Goal: Task Accomplishment & Management: Use online tool/utility

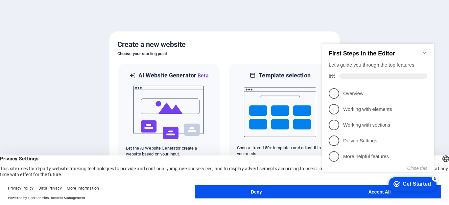
click at [423, 50] on icon "Minimize checklist" at bounding box center [424, 52] width 5 height 5
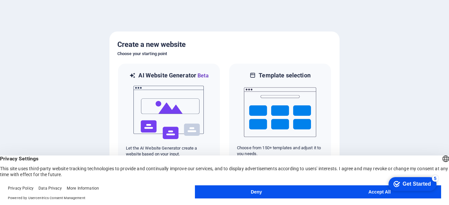
click at [345, 188] on button "Accept All" at bounding box center [379, 192] width 123 height 13
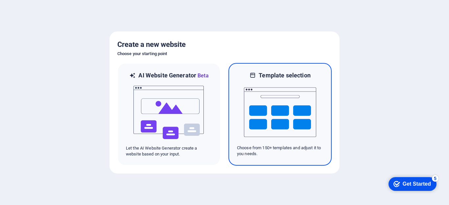
click at [282, 114] on img at bounding box center [280, 112] width 72 height 66
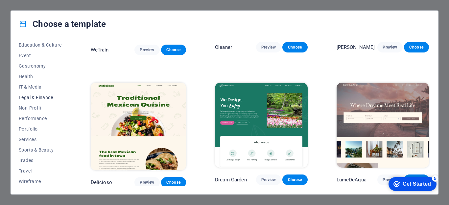
scroll to position [119, 0]
click at [28, 143] on button "Services" at bounding box center [40, 139] width 43 height 11
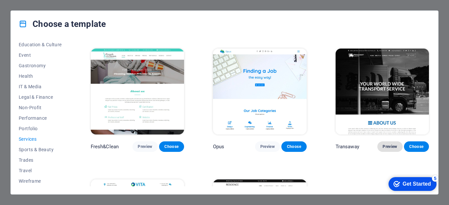
scroll to position [653, 0]
click at [379, 142] on button "Preview" at bounding box center [389, 147] width 25 height 11
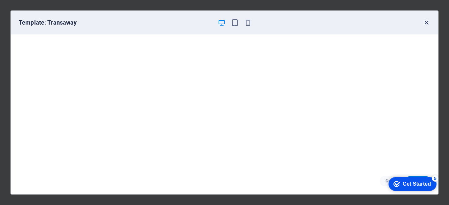
click at [424, 21] on icon "button" at bounding box center [426, 23] width 8 height 8
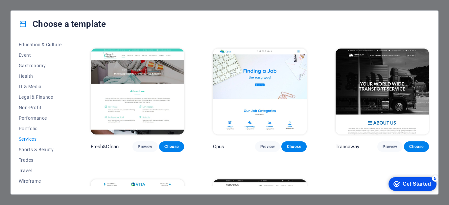
scroll to position [653, 0]
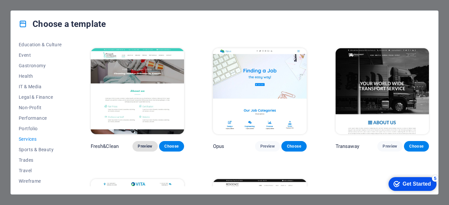
click at [143, 147] on span "Preview" at bounding box center [145, 146] width 14 height 5
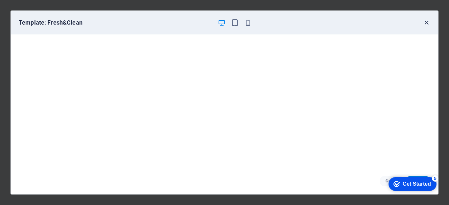
click at [428, 21] on icon "button" at bounding box center [426, 23] width 8 height 8
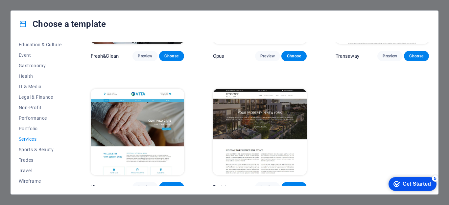
scroll to position [747, 0]
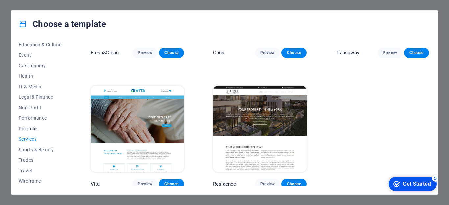
click at [37, 130] on span "Portfolio" at bounding box center [40, 128] width 43 height 5
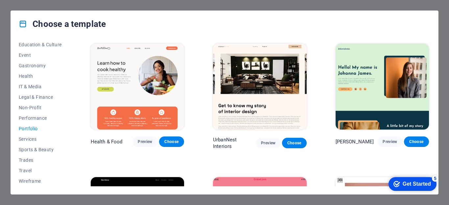
scroll to position [0, 0]
click at [36, 117] on span "Performance" at bounding box center [40, 118] width 43 height 5
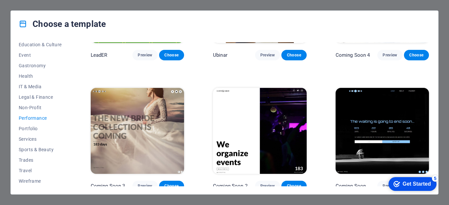
scroll to position [611, 0]
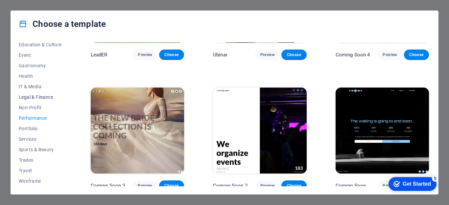
click at [31, 100] on button "Legal & Finance" at bounding box center [40, 97] width 43 height 11
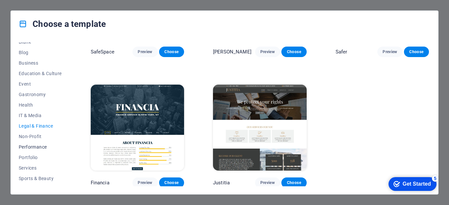
scroll to position [90, 0]
click at [25, 118] on span "IT & Media" at bounding box center [40, 115] width 43 height 5
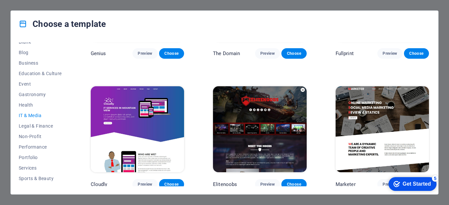
scroll to position [351, 0]
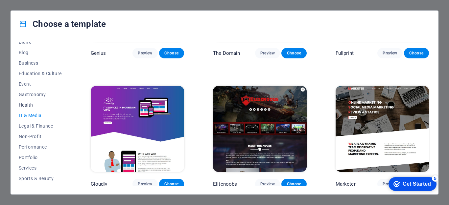
click at [24, 109] on button "Health" at bounding box center [40, 105] width 43 height 11
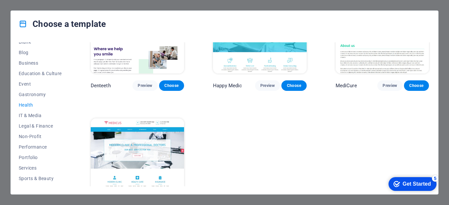
scroll to position [187, 0]
click at [40, 94] on span "Gastronomy" at bounding box center [40, 94] width 43 height 5
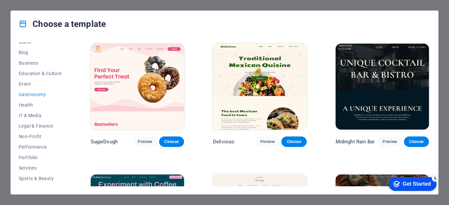
scroll to position [0, 0]
click at [20, 84] on span "Event" at bounding box center [40, 83] width 43 height 5
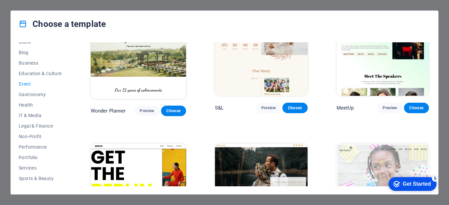
scroll to position [33, 0]
click at [35, 74] on span "Education & Culture" at bounding box center [40, 73] width 43 height 5
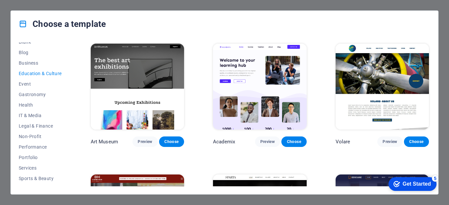
scroll to position [0, 0]
click at [27, 66] on button "Business" at bounding box center [40, 63] width 43 height 11
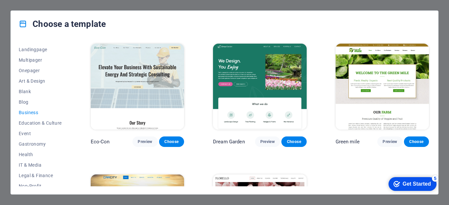
scroll to position [39, 0]
click at [25, 94] on span "Blank" at bounding box center [40, 92] width 43 height 5
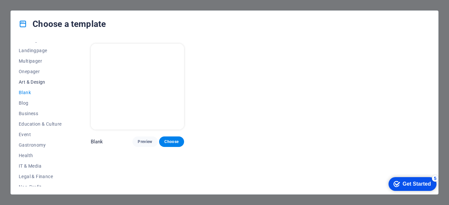
click at [34, 83] on span "Art & Design" at bounding box center [40, 81] width 43 height 5
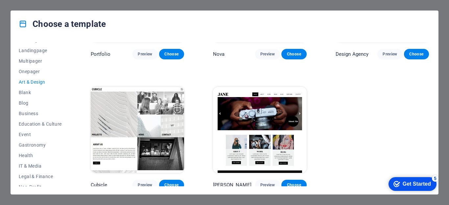
scroll to position [481, 0]
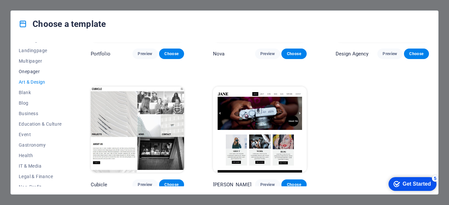
click at [30, 73] on span "Onepager" at bounding box center [40, 71] width 43 height 5
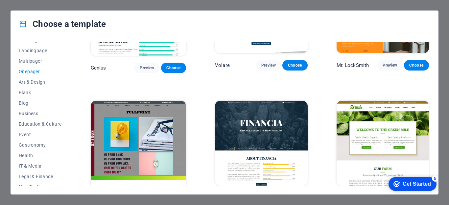
scroll to position [1400, 0]
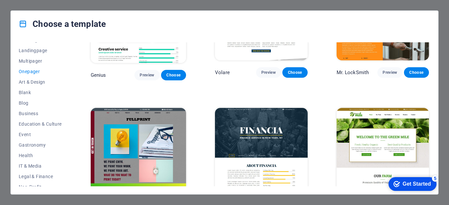
click at [274, 203] on span "Preview" at bounding box center [268, 205] width 14 height 5
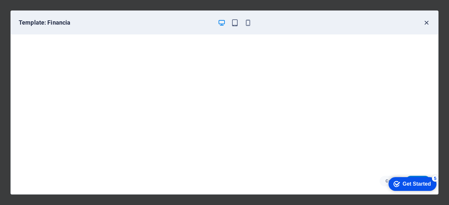
click at [425, 20] on icon "button" at bounding box center [426, 23] width 8 height 8
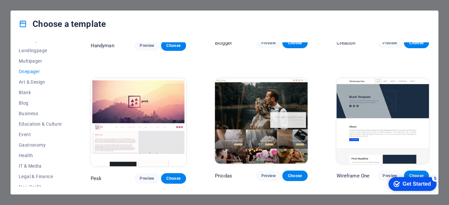
scroll to position [765, 0]
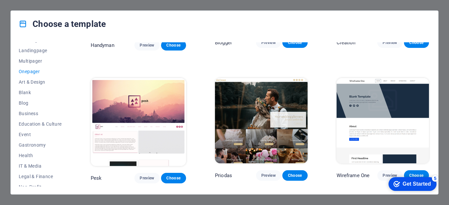
click at [395, 117] on img at bounding box center [382, 120] width 93 height 85
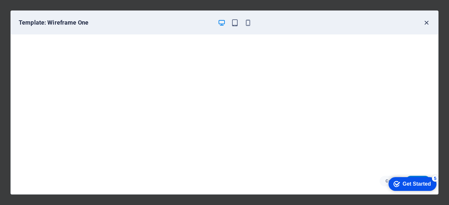
click at [429, 24] on icon "button" at bounding box center [426, 23] width 8 height 8
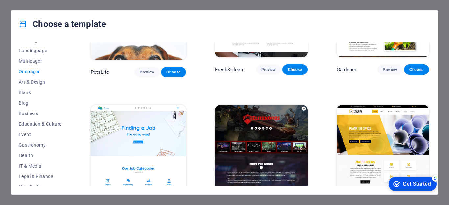
scroll to position [2200, 0]
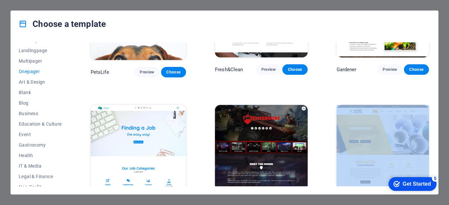
drag, startPoint x: 428, startPoint y: 148, endPoint x: 429, endPoint y: 167, distance: 18.7
click at [429, 167] on div "Transportable Preview Choose S&L Preview Choose WePaint Preview Choose Eco-Con …" at bounding box center [259, 114] width 341 height 144
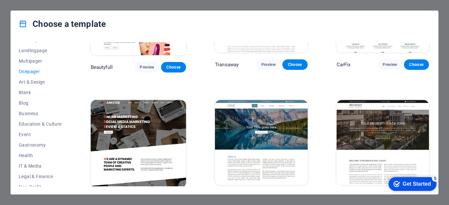
scroll to position [2604, 0]
click at [140, 100] on img at bounding box center [138, 144] width 95 height 88
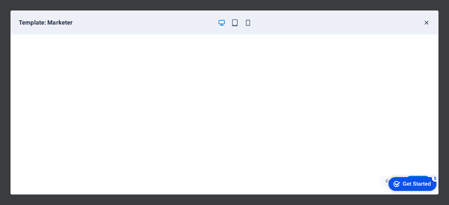
click at [425, 21] on icon "button" at bounding box center [426, 23] width 8 height 8
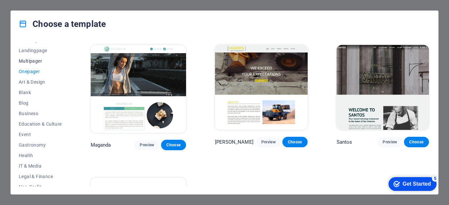
scroll to position [2923, 0]
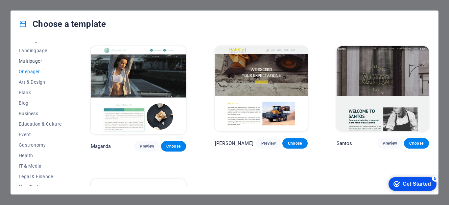
click at [40, 59] on span "Multipager" at bounding box center [40, 60] width 43 height 5
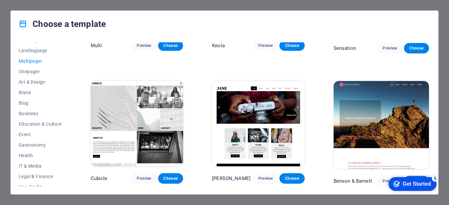
scroll to position [2707, 0]
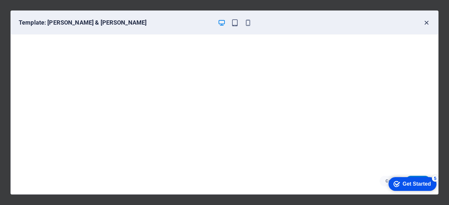
click at [426, 21] on icon "button" at bounding box center [426, 23] width 8 height 8
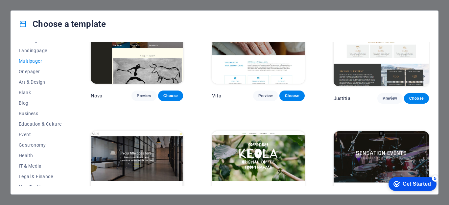
scroll to position [2569, 0]
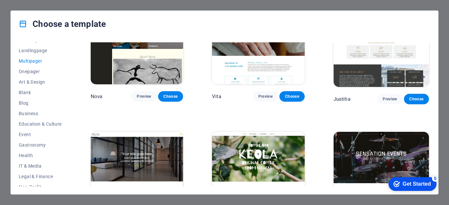
click at [104, 132] on img at bounding box center [137, 174] width 92 height 85
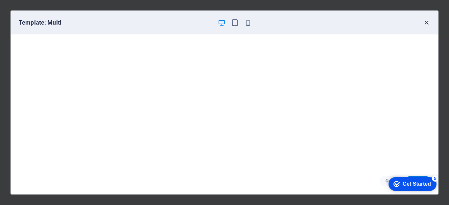
click at [428, 22] on icon "button" at bounding box center [426, 23] width 8 height 8
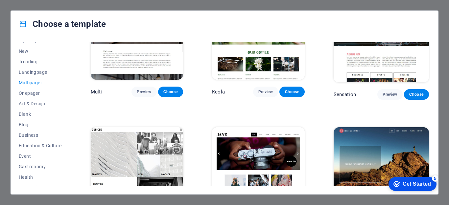
scroll to position [17, 0]
click at [35, 75] on span "Landingpage" at bounding box center [40, 72] width 43 height 5
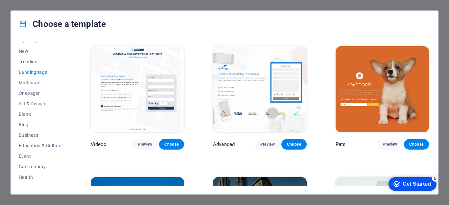
scroll to position [259, 0]
click at [274, 89] on img at bounding box center [259, 89] width 93 height 86
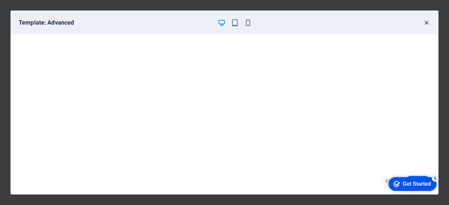
click at [424, 22] on icon "button" at bounding box center [426, 23] width 8 height 8
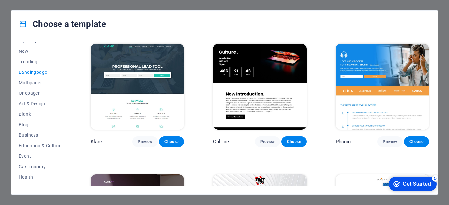
scroll to position [0, 0]
click at [24, 61] on span "Trending" at bounding box center [40, 61] width 43 height 5
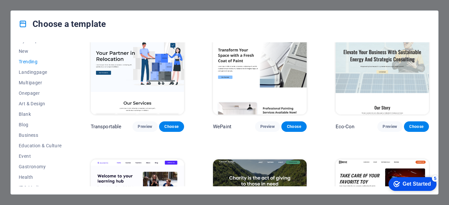
scroll to position [158, 0]
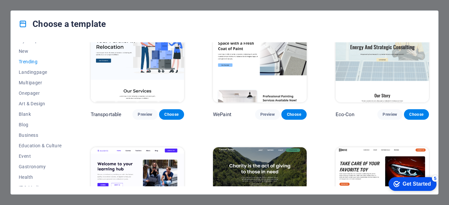
click at [355, 75] on img at bounding box center [381, 59] width 93 height 86
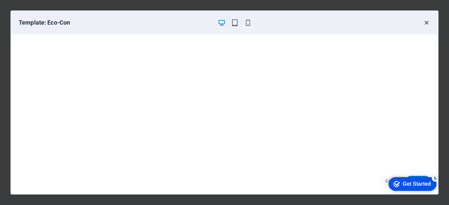
click at [427, 23] on icon "button" at bounding box center [426, 23] width 8 height 8
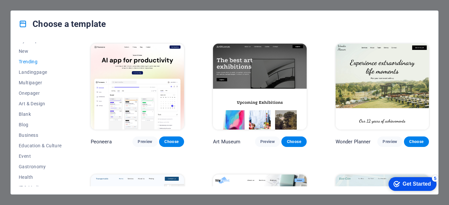
scroll to position [0, 0]
click at [29, 53] on span "New" at bounding box center [40, 51] width 43 height 5
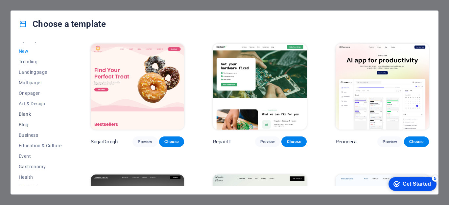
click at [24, 113] on span "Blank" at bounding box center [40, 114] width 43 height 5
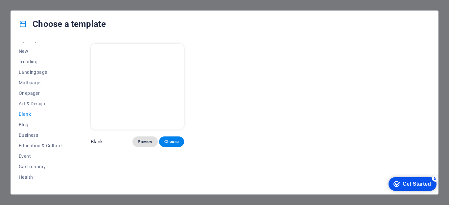
click at [145, 139] on span "Preview" at bounding box center [145, 141] width 14 height 5
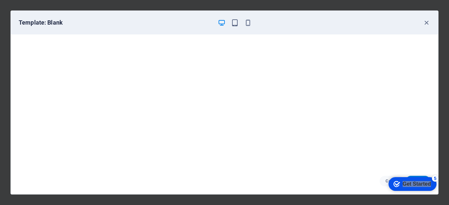
drag, startPoint x: 430, startPoint y: 184, endPoint x: 381, endPoint y: 182, distance: 49.0
click at [383, 182] on html "checkmark Get Started 5 First Steps in the Editor Let's guide you through the t…" at bounding box center [411, 184] width 56 height 20
click at [391, 181] on div "checkmark Get Started 5" at bounding box center [412, 184] width 48 height 14
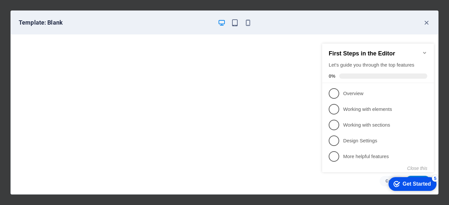
click at [422, 50] on icon "Minimize checklist" at bounding box center [424, 52] width 5 height 5
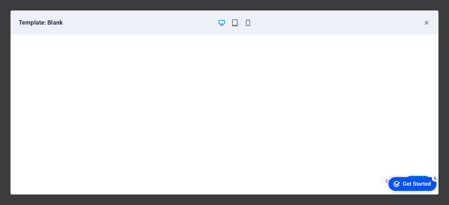
click at [435, 177] on div "5" at bounding box center [435, 178] width 7 height 7
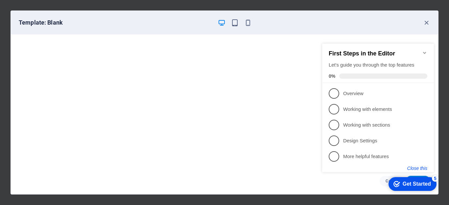
click at [417, 168] on button "Close this" at bounding box center [417, 168] width 20 height 5
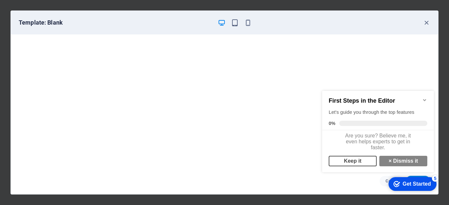
click at [357, 162] on link "Keep it" at bounding box center [352, 161] width 48 height 11
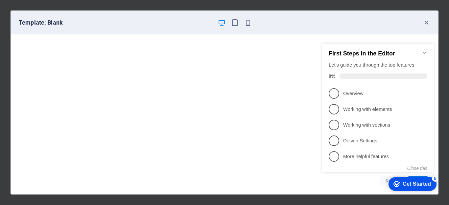
click at [381, 182] on div "checkmark Get Started 5 First Steps in the Editor Let's guide you through the t…" at bounding box center [379, 114] width 120 height 160
click at [426, 24] on icon "button" at bounding box center [426, 23] width 8 height 8
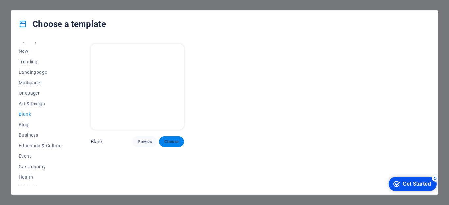
click at [163, 142] on button "Choose" at bounding box center [171, 142] width 25 height 11
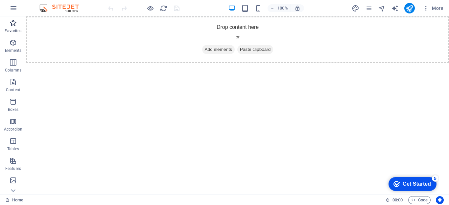
click at [12, 25] on icon "button" at bounding box center [13, 23] width 8 height 8
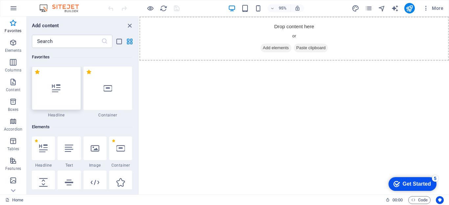
click at [52, 89] on icon at bounding box center [56, 88] width 9 height 9
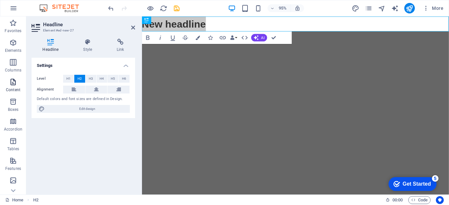
click at [19, 90] on p "Content" at bounding box center [13, 89] width 14 height 5
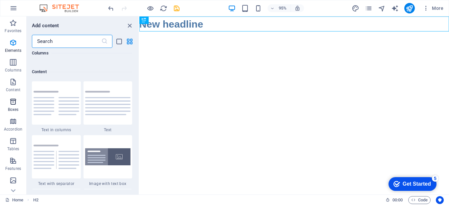
scroll to position [1149, 0]
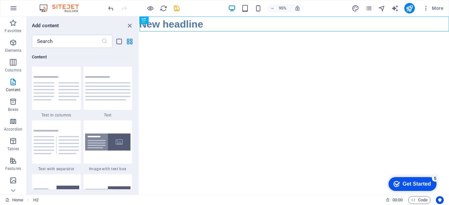
click at [281, 32] on html "Skip to main content New headline" at bounding box center [302, 24] width 326 height 16
click at [128, 22] on icon "close panel" at bounding box center [130, 26] width 8 height 8
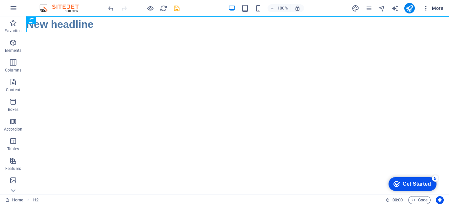
click at [441, 9] on span "More" at bounding box center [432, 8] width 21 height 7
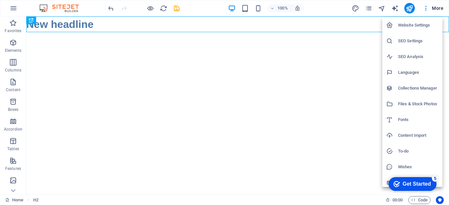
click at [322, 84] on div at bounding box center [224, 102] width 449 height 205
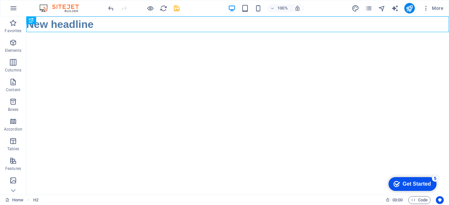
click at [420, 183] on div "Get Started" at bounding box center [416, 184] width 28 height 6
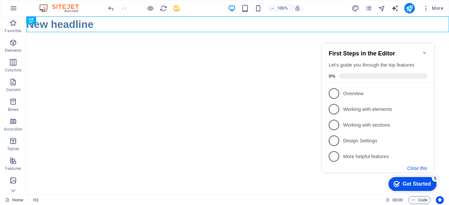
click at [414, 169] on button "Close this" at bounding box center [417, 168] width 20 height 5
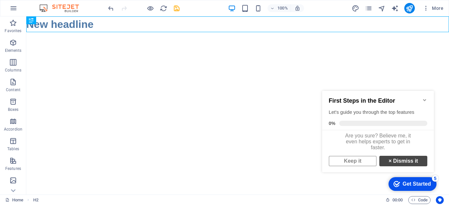
click at [403, 166] on link "× Dismiss it" at bounding box center [403, 161] width 48 height 11
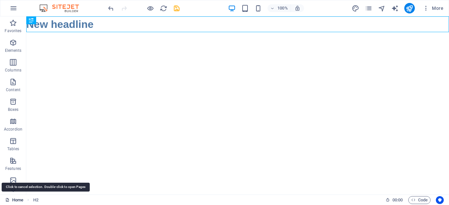
click at [14, 200] on link "Home" at bounding box center [14, 200] width 18 height 8
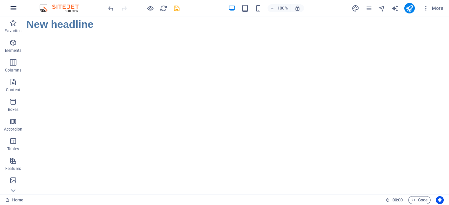
click at [13, 9] on icon "button" at bounding box center [14, 8] width 8 height 8
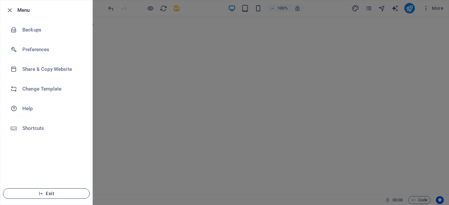
click at [51, 197] on button "Exit" at bounding box center [46, 194] width 87 height 11
